Goal: Information Seeking & Learning: Learn about a topic

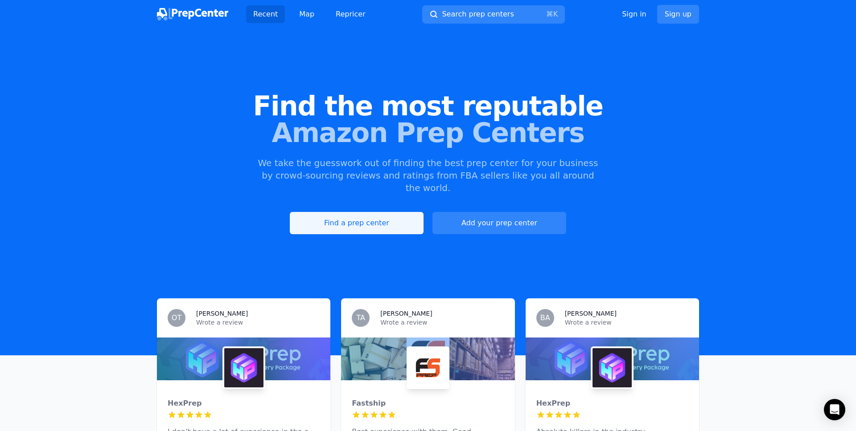
click at [396, 212] on link "Find a prep center" at bounding box center [357, 223] width 134 height 22
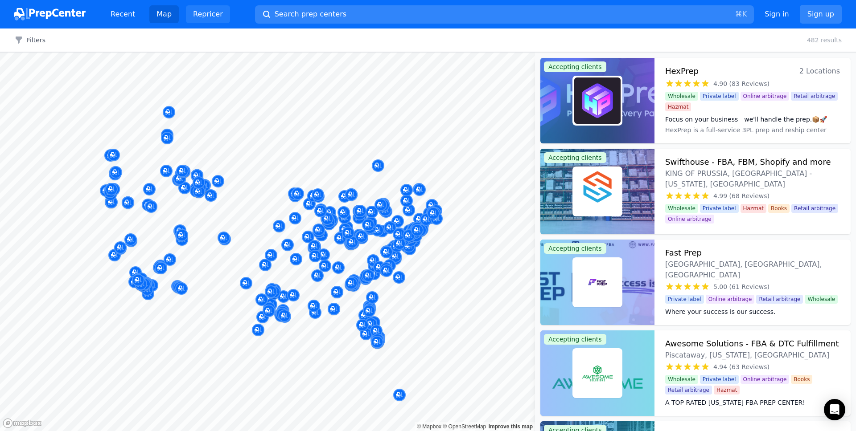
click at [209, 11] on link "Repricer" at bounding box center [208, 14] width 44 height 18
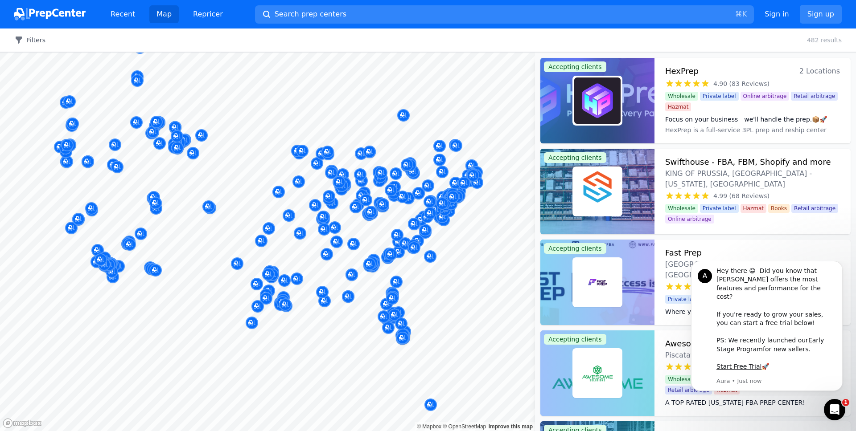
click at [36, 38] on button "Filters" at bounding box center [29, 40] width 31 height 9
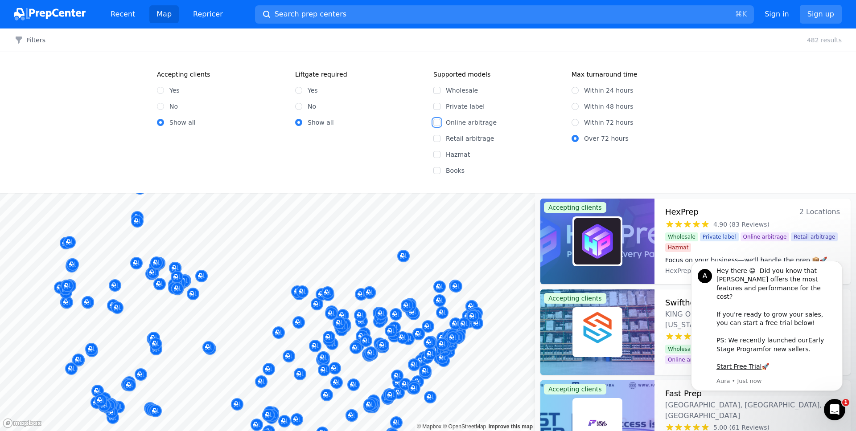
click at [435, 122] on input "Online arbitrage" at bounding box center [436, 122] width 7 height 7
checkbox input "true"
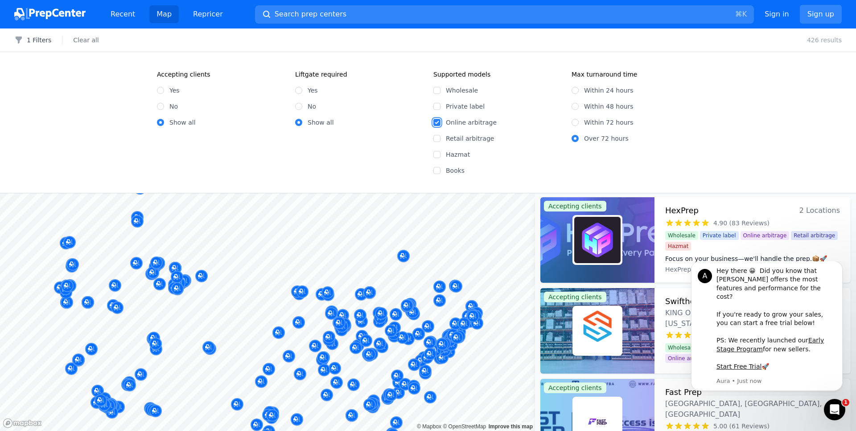
scroll to position [2, 0]
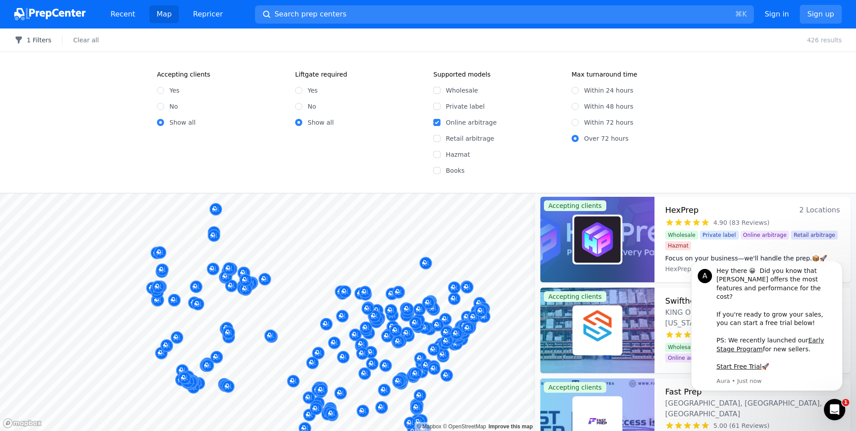
click at [45, 41] on button "1 Filters" at bounding box center [32, 40] width 37 height 9
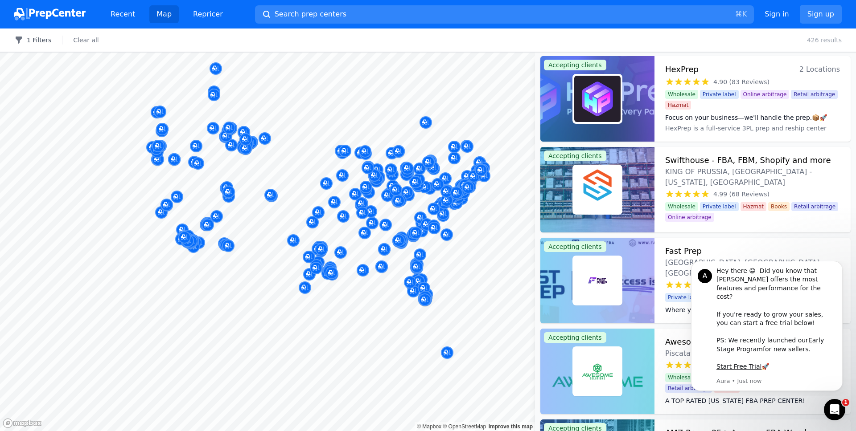
click at [33, 38] on button "1 Filters" at bounding box center [32, 40] width 37 height 9
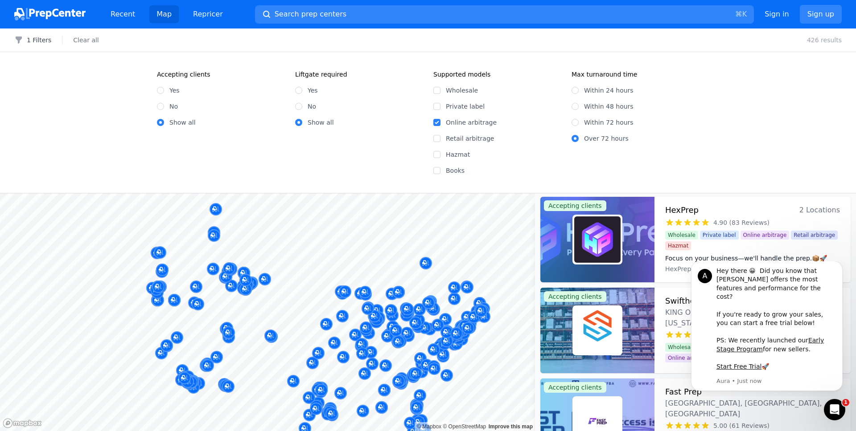
click at [169, 91] on label "Yes" at bounding box center [174, 90] width 10 height 9
click at [164, 91] on input "Yes" at bounding box center [160, 90] width 7 height 7
radio input "true"
click at [167, 123] on div "Show all" at bounding box center [220, 122] width 127 height 9
click at [160, 122] on input "Show all" at bounding box center [160, 122] width 7 height 7
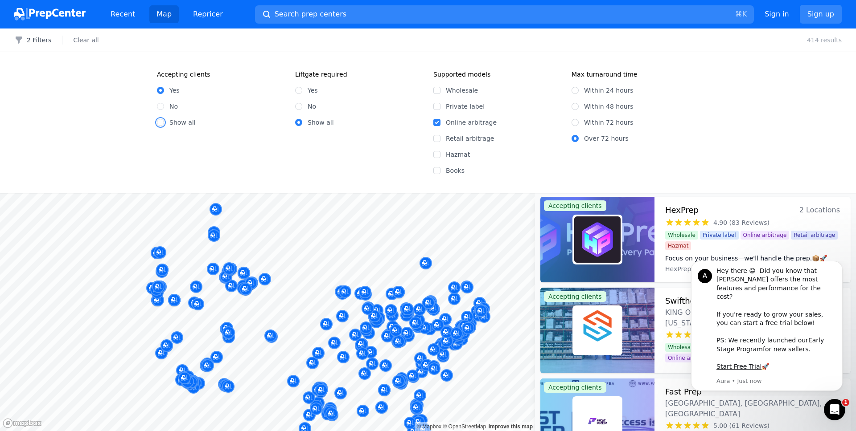
radio input "true"
click at [162, 91] on input "Yes" at bounding box center [160, 90] width 7 height 7
radio input "true"
click at [628, 221] on div at bounding box center [597, 240] width 114 height 86
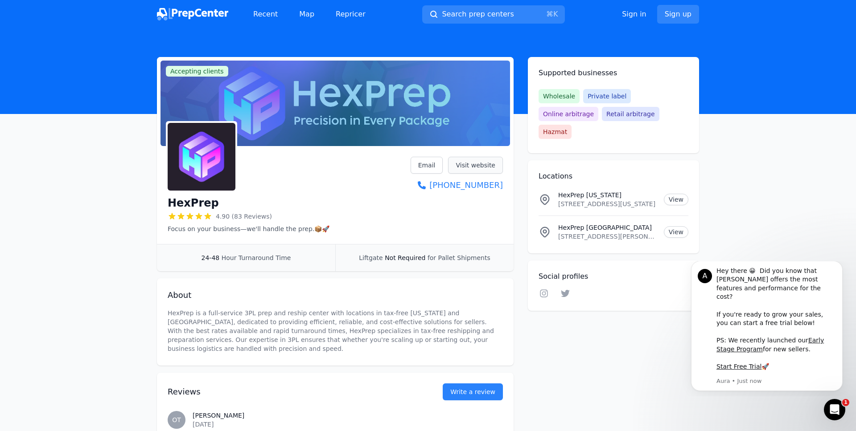
click at [478, 160] on link "Visit website" at bounding box center [475, 165] width 55 height 17
click at [203, 18] on img at bounding box center [192, 14] width 71 height 12
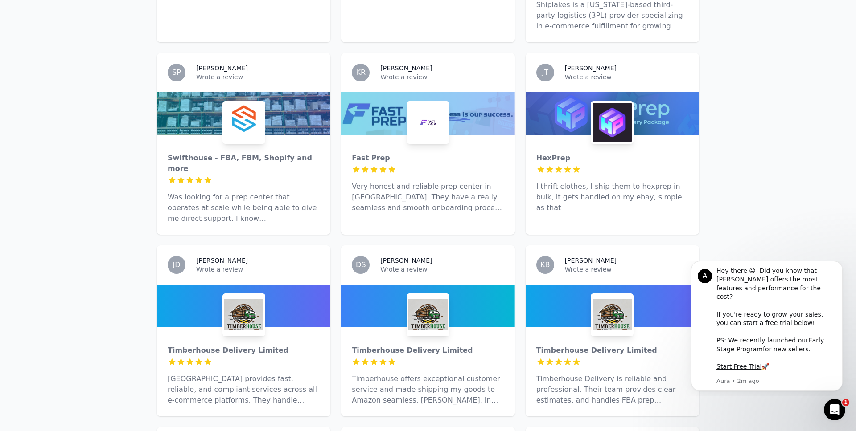
scroll to position [1102, 0]
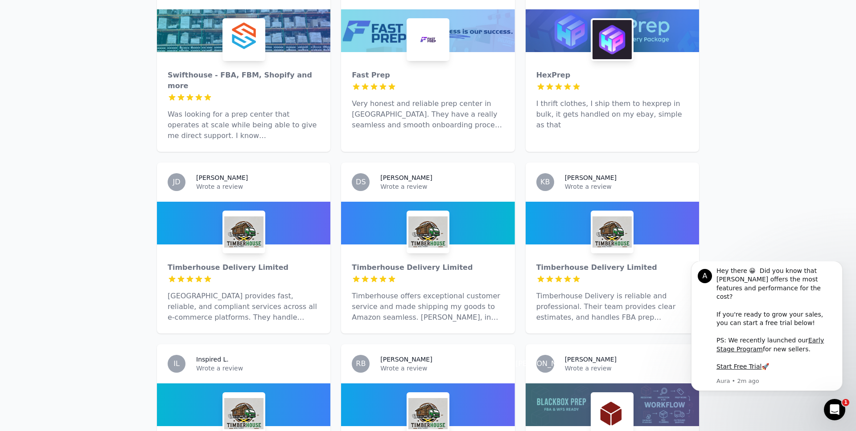
click at [447, 213] on img at bounding box center [427, 232] width 39 height 39
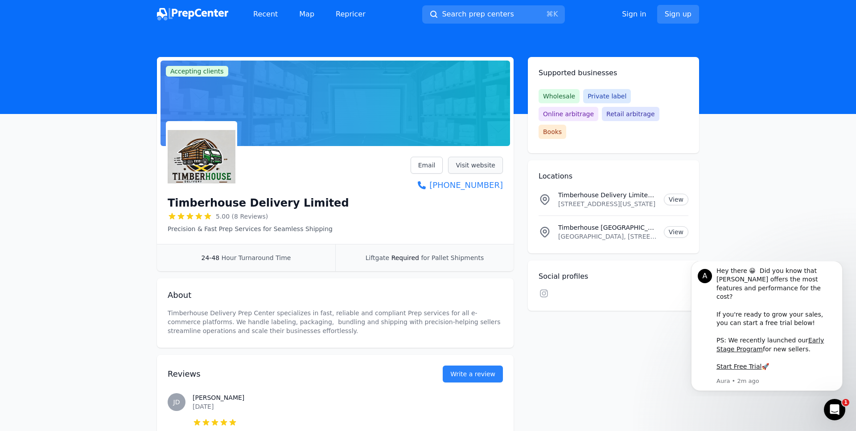
click at [471, 168] on link "Visit website" at bounding box center [475, 165] width 55 height 17
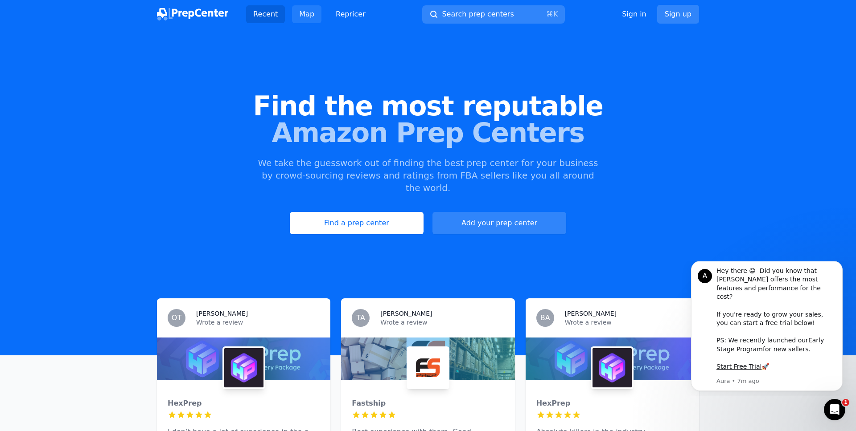
click at [294, 15] on link "Map" at bounding box center [306, 14] width 29 height 18
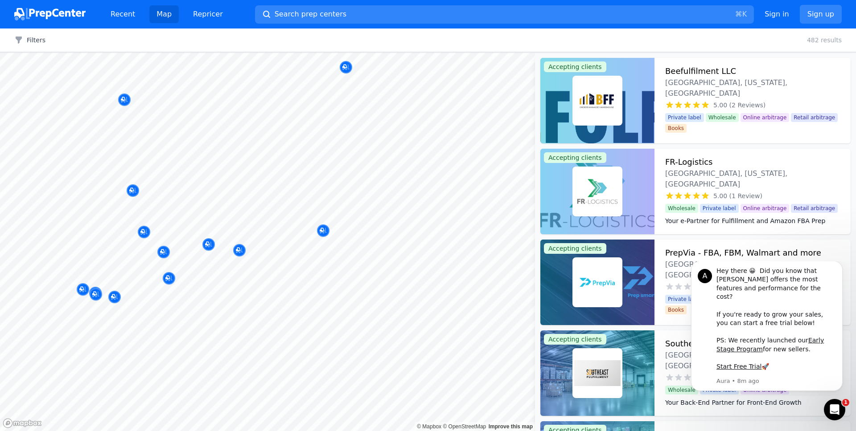
click at [83, 290] on div at bounding box center [114, 287] width 171 height 7
click at [83, 292] on icon "Map marker" at bounding box center [82, 289] width 7 height 9
click at [95, 294] on icon "Map marker" at bounding box center [95, 294] width 7 height 9
click at [99, 294] on div "Map marker" at bounding box center [96, 294] width 12 height 12
click at [95, 248] on p "FR-Logistics" at bounding box center [112, 243] width 118 height 9
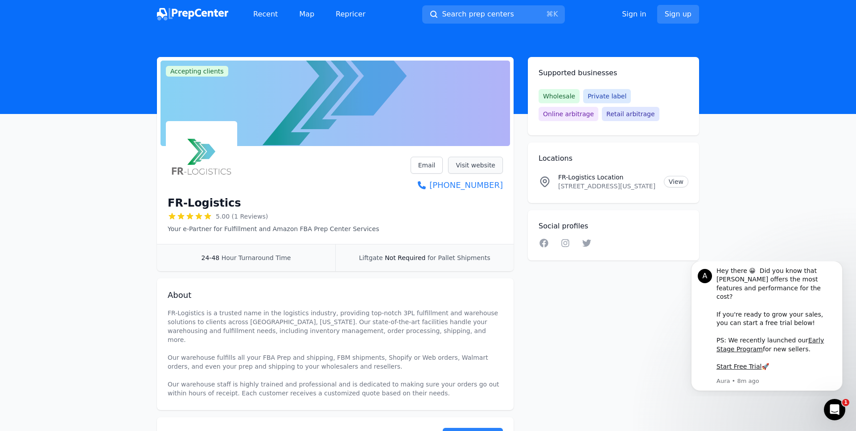
click at [474, 165] on link "Visit website" at bounding box center [475, 165] width 55 height 17
